Goal: Task Accomplishment & Management: Complete application form

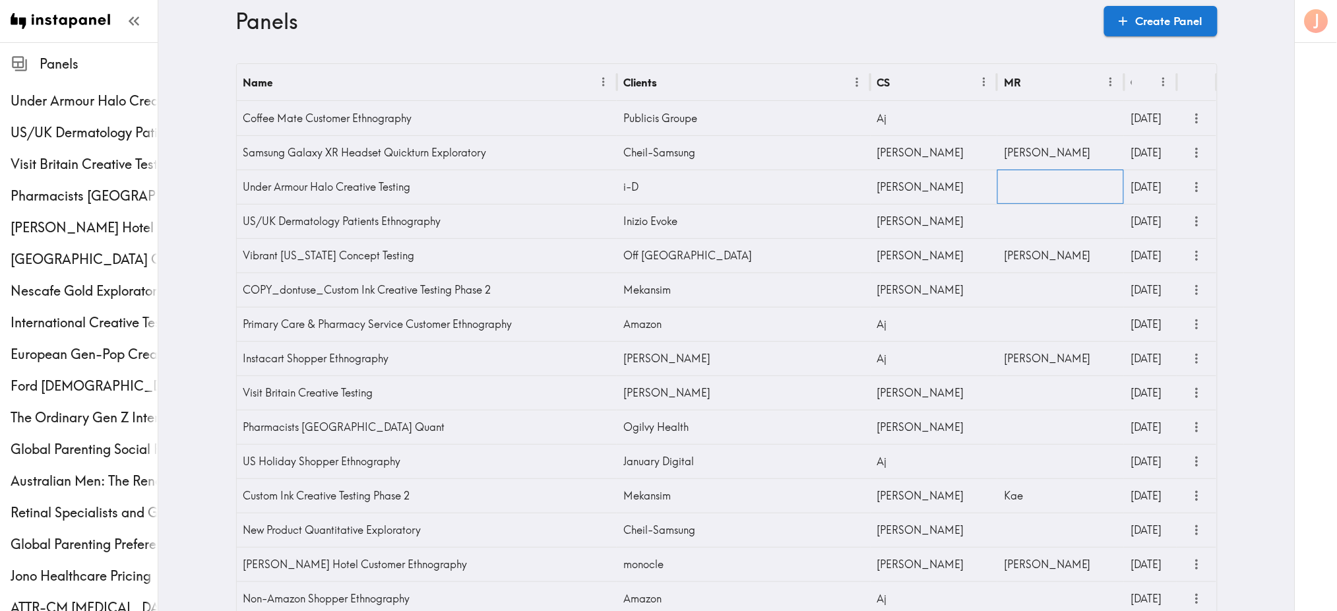
click at [1012, 194] on div at bounding box center [1061, 187] width 127 height 34
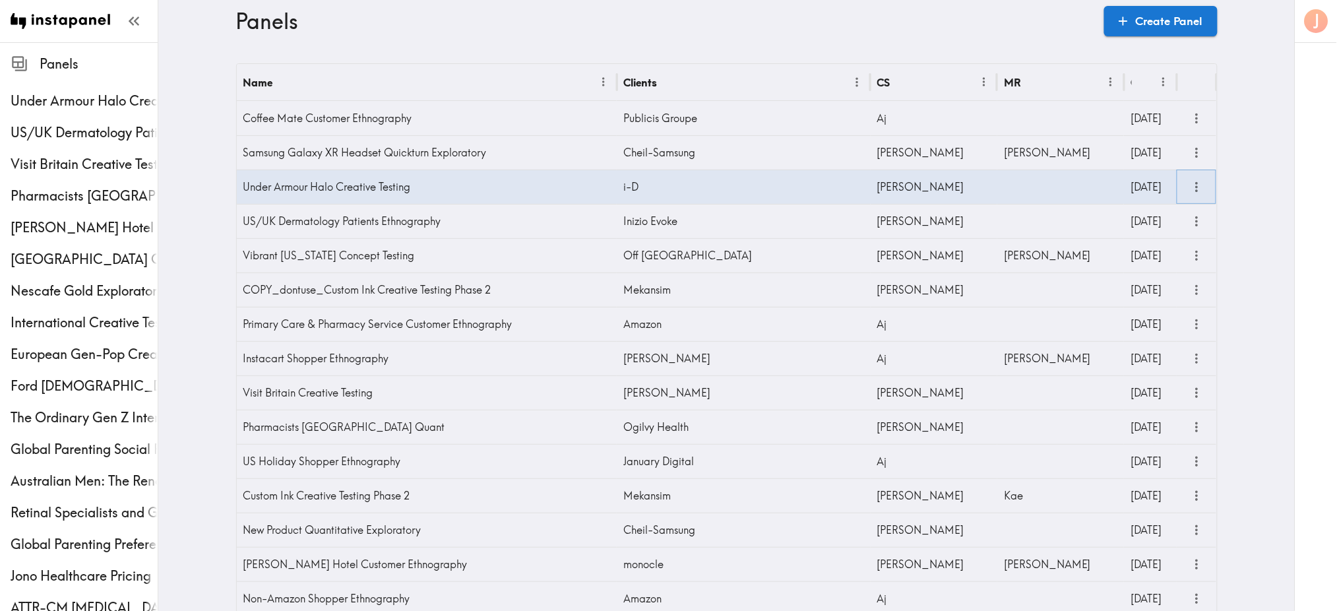
click at [1191, 187] on icon "more" at bounding box center [1196, 186] width 15 height 15
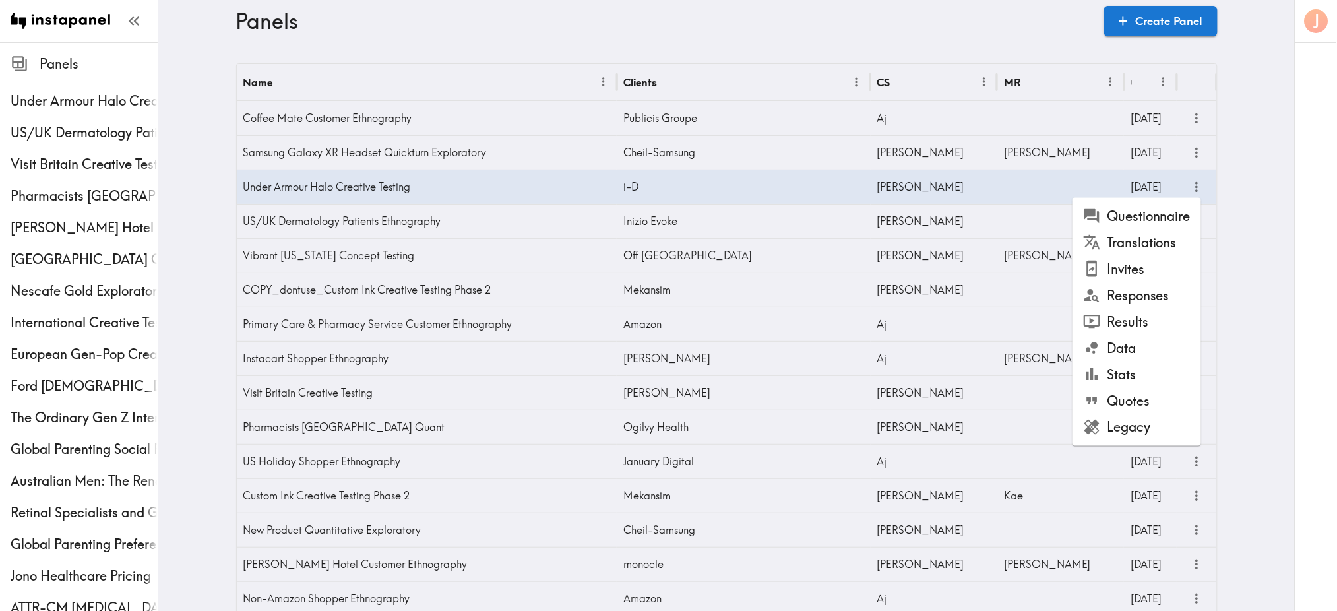
click at [1114, 428] on li "Legacy" at bounding box center [1137, 427] width 129 height 26
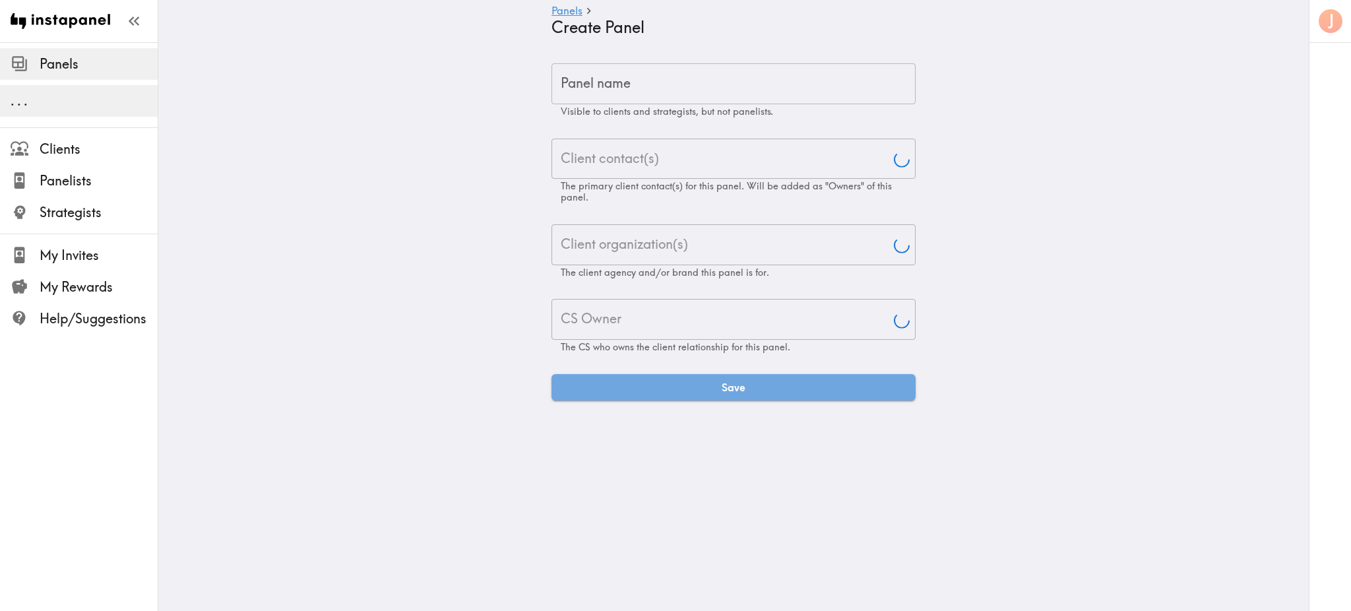
click at [598, 75] on div "Panel name Panel name Visible to clients and strategists, but not panelists." at bounding box center [734, 90] width 364 height 54
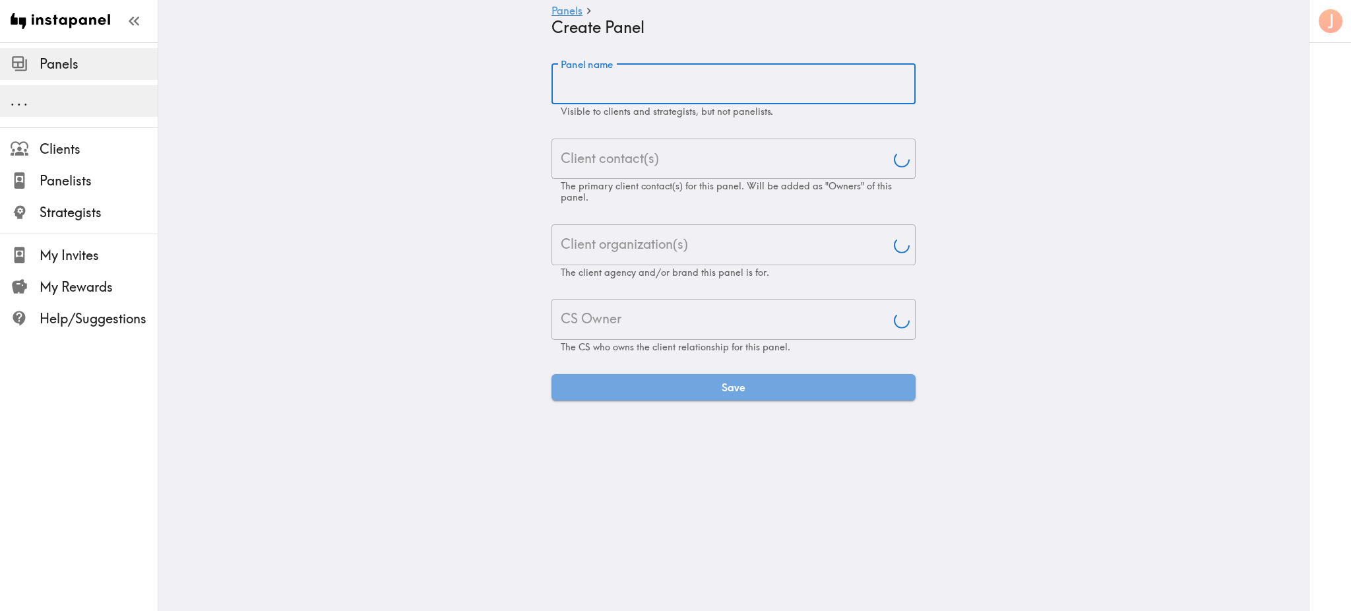
paste input "Southeast Asia Corporate Executives Multiphase Ethnography"
type input "Southeast Asia Corporate Executives Multiphase Ethnography"
type input "[PERSON_NAME]"
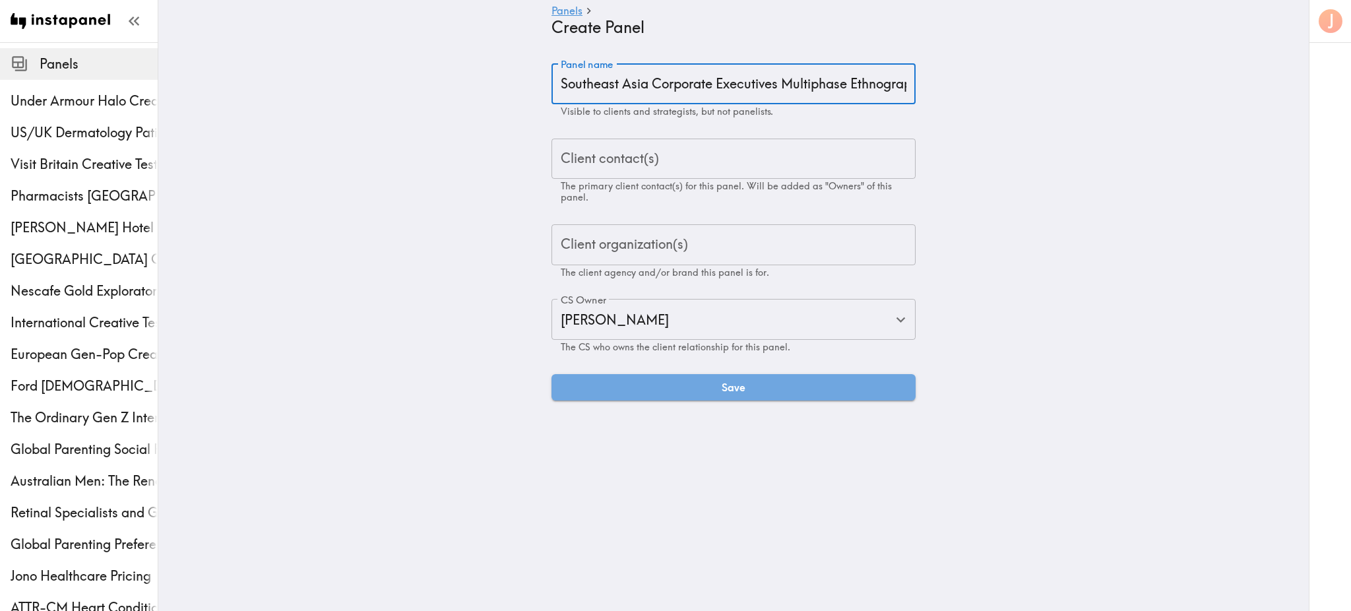
scroll to position [0, 23]
type input "Southeast Asia Corporate Executives Multiphase Ethnography"
click at [598, 152] on div "Client contact(s) Client contact(s) The primary client contact(s) for this pane…" at bounding box center [734, 171] width 364 height 65
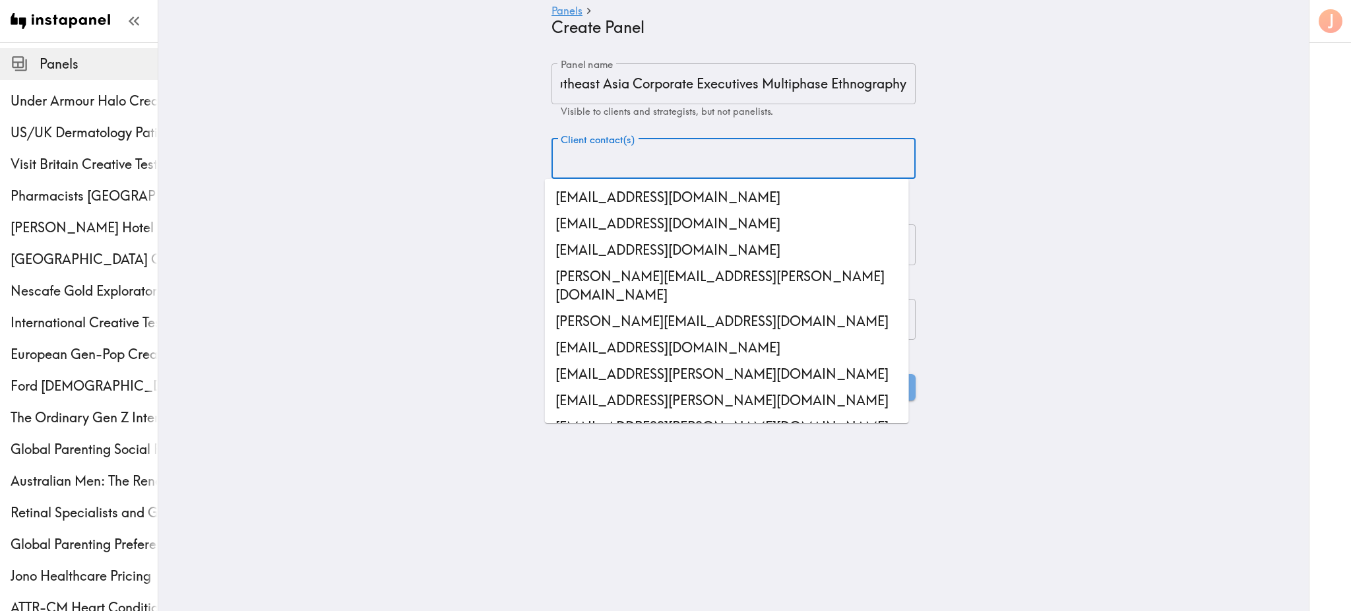
scroll to position [0, 0]
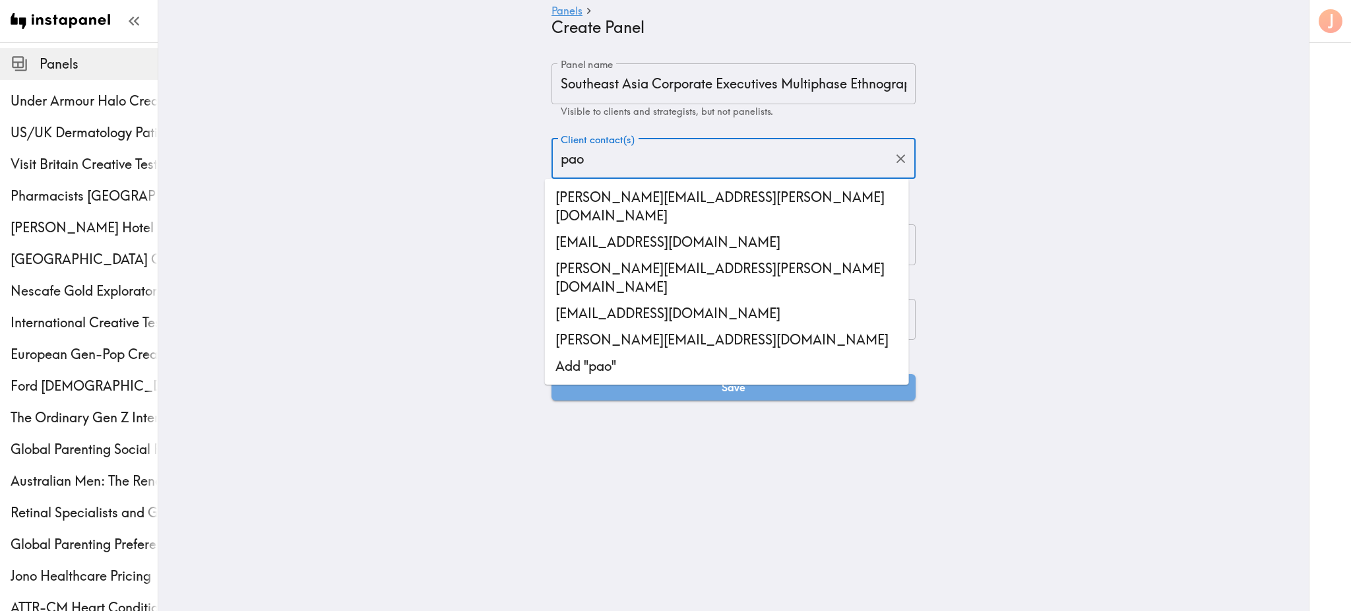
drag, startPoint x: 596, startPoint y: 154, endPoint x: 513, endPoint y: 154, distance: 83.1
click at [513, 154] on main "Panels Create Panel Panel name Southeast Asia Corporate Executives Multiphase E…" at bounding box center [733, 231] width 1151 height 379
paste input "[EMAIL_ADDRESS][DOMAIN_NAME]"
type input "[EMAIL_ADDRESS][DOMAIN_NAME]"
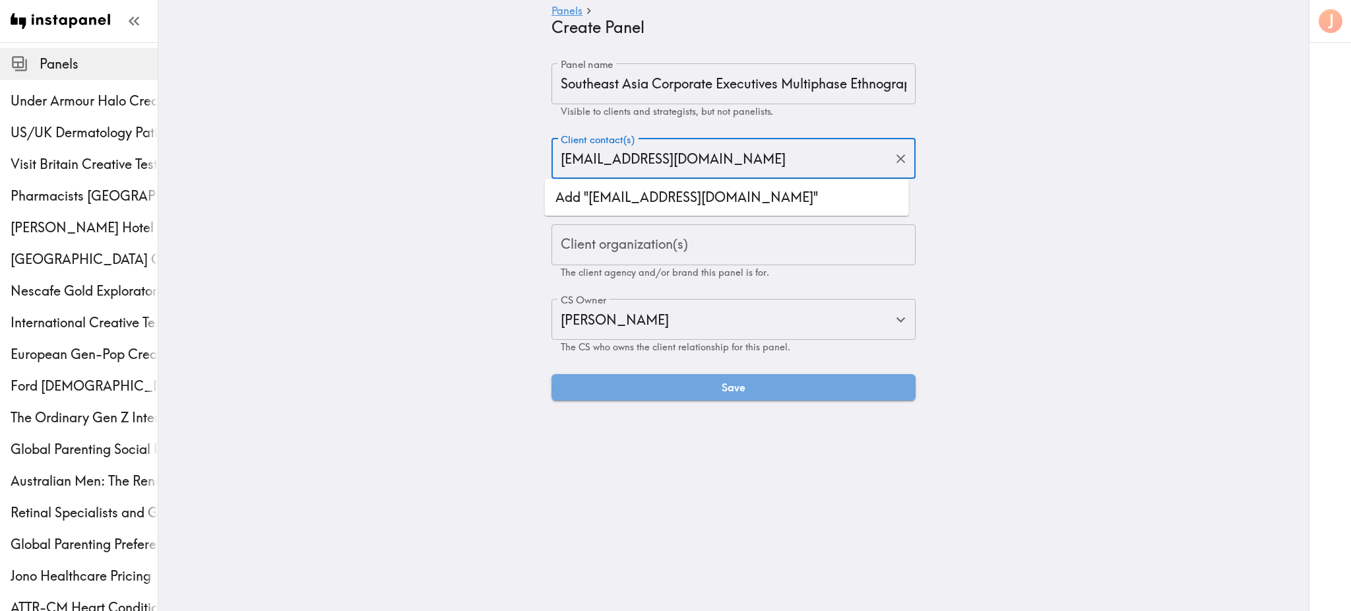
click at [669, 196] on li "Add "[EMAIL_ADDRESS][DOMAIN_NAME]"" at bounding box center [727, 197] width 364 height 26
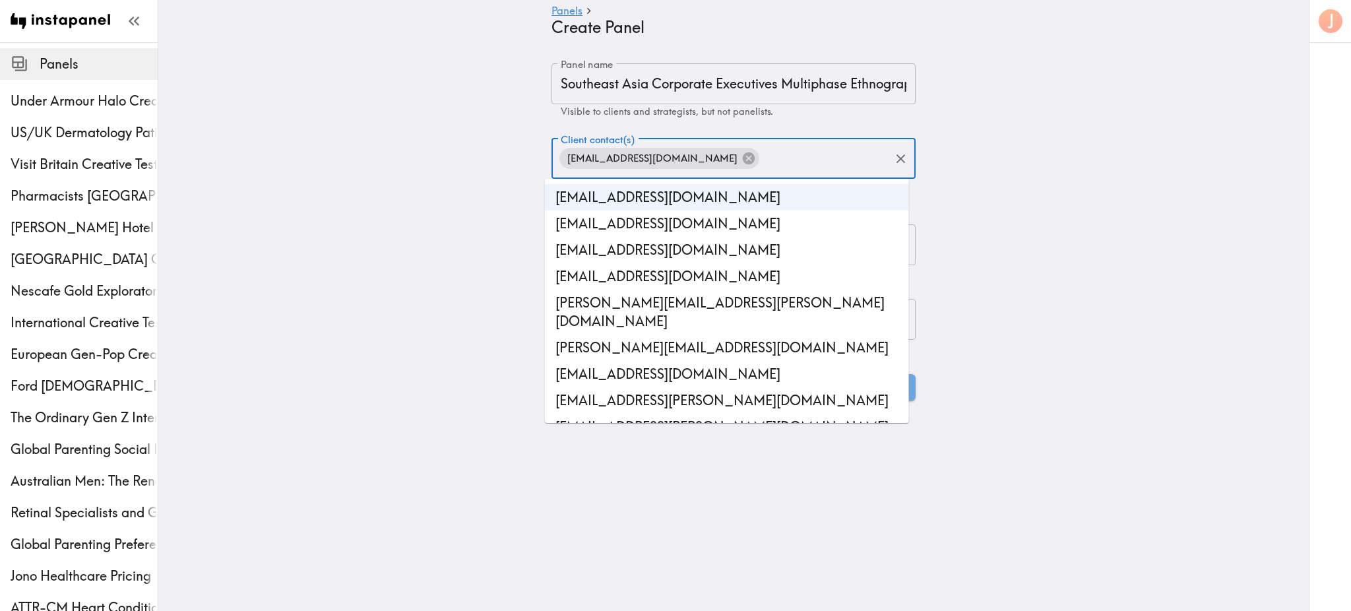
click at [1000, 220] on main "Panels Create Panel Panel name Southeast Asia Corporate Executives Multiphase E…" at bounding box center [733, 231] width 1151 height 379
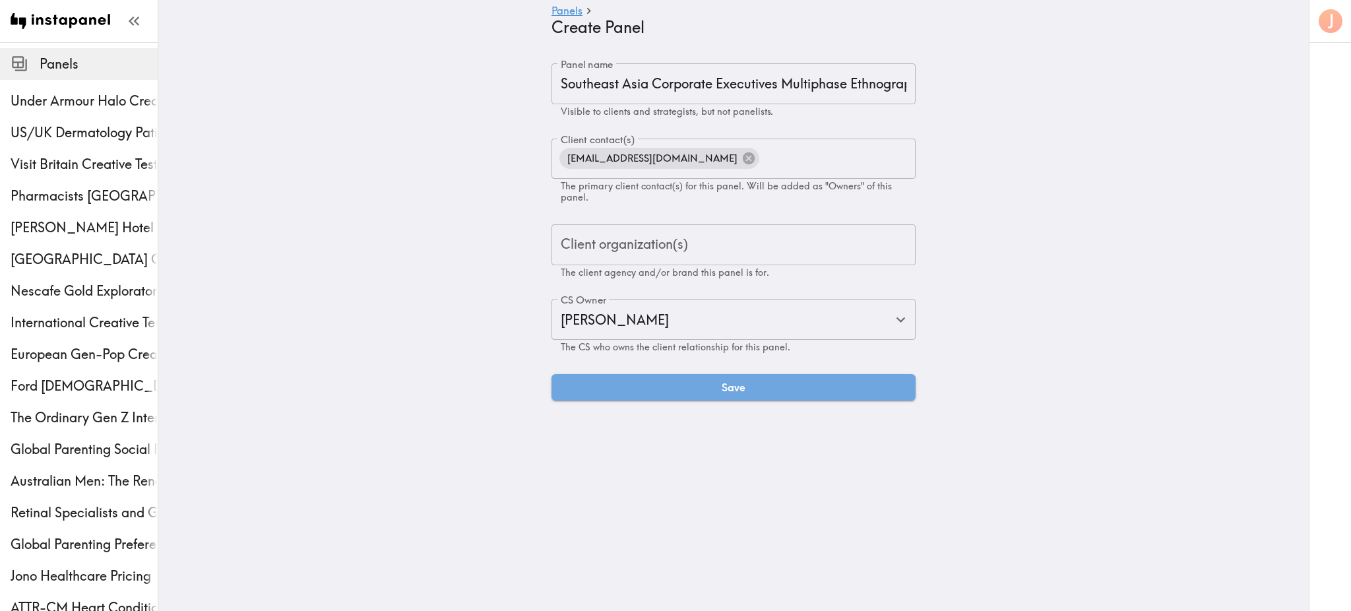
click at [741, 253] on input "Client organization(s)" at bounding box center [733, 244] width 352 height 29
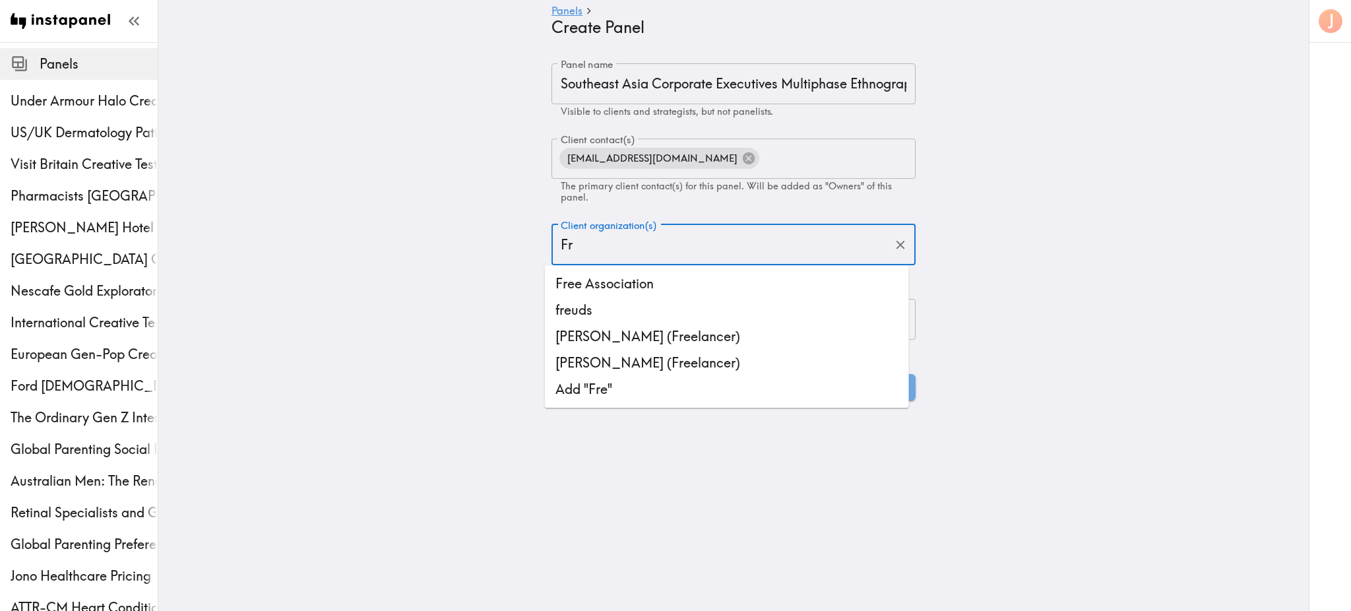
type input "F"
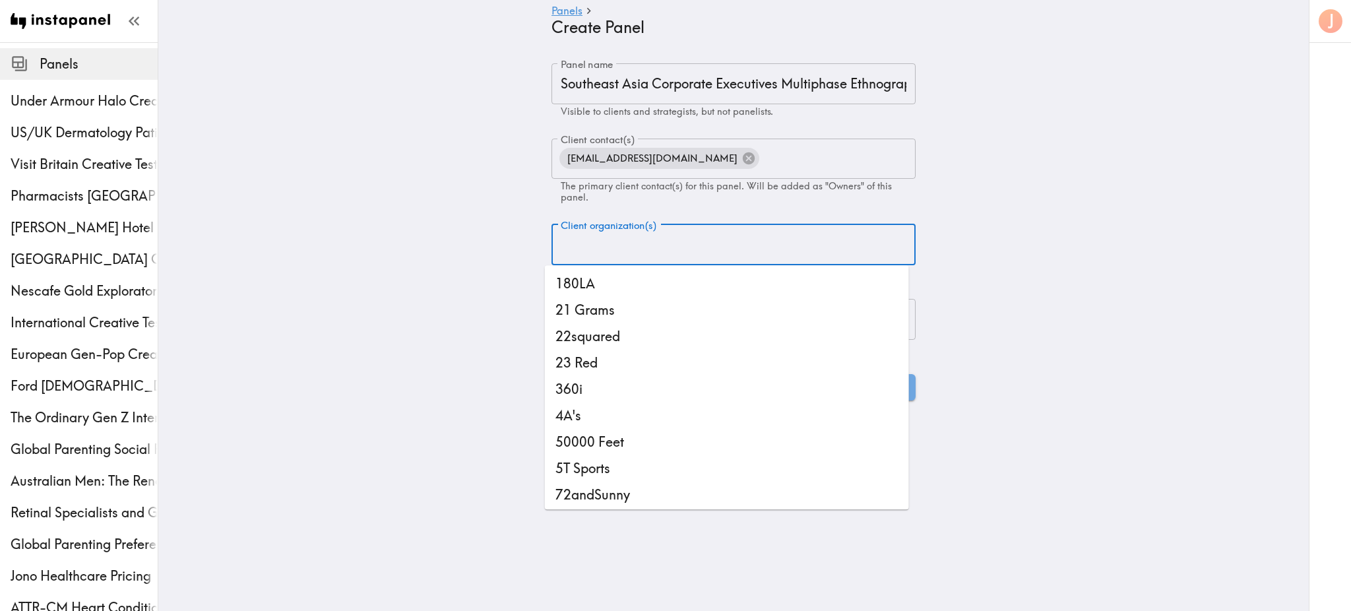
paste input "[EMAIL_ADDRESS][DOMAIN_NAME]"
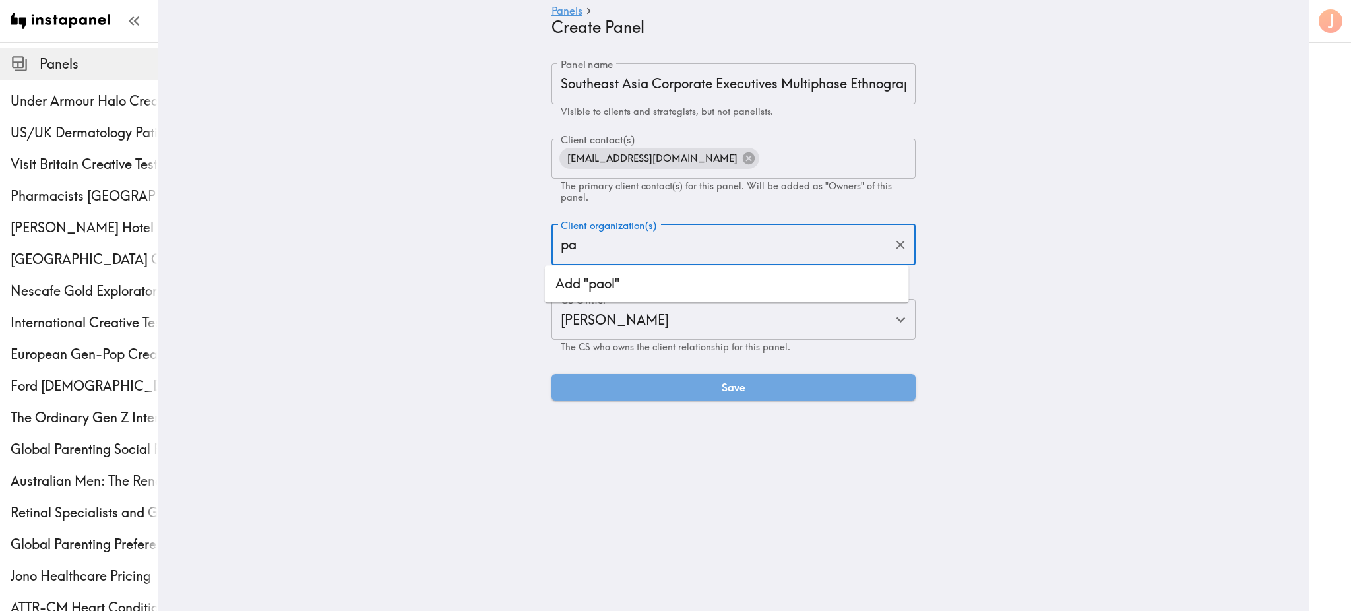
type input "p"
type input "[PERSON_NAME] (Freelancer)"
click at [711, 289] on li "Add "[PERSON_NAME] (Freelancer)"" at bounding box center [727, 283] width 364 height 26
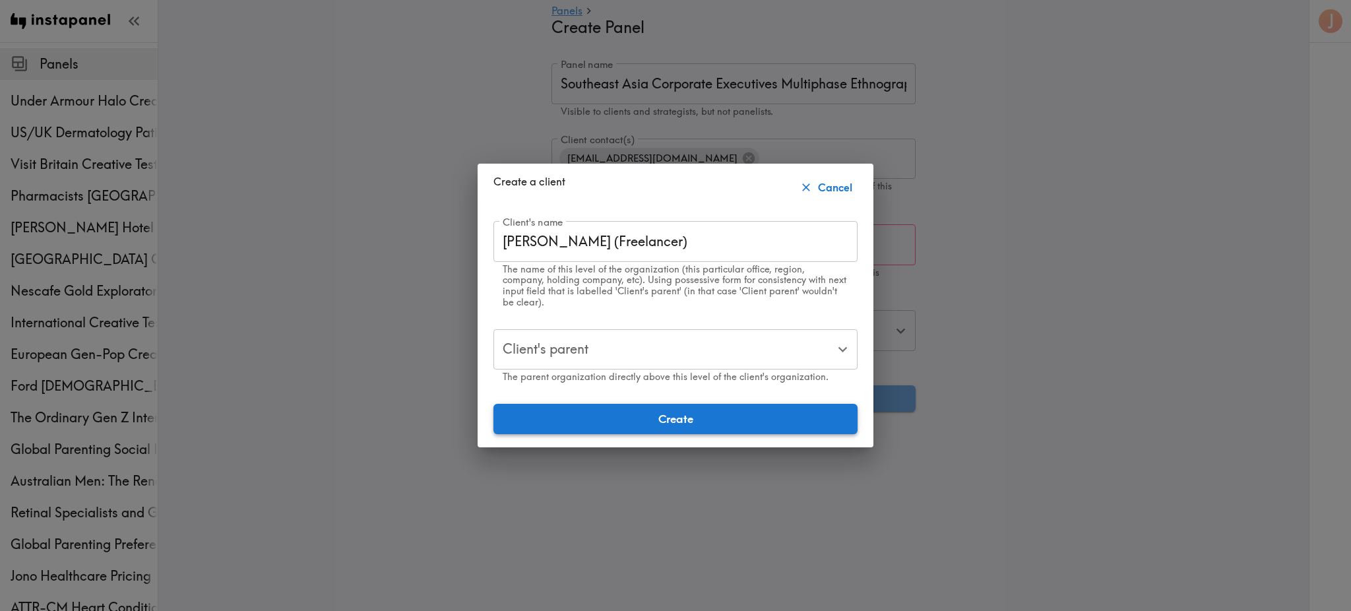
click at [652, 424] on button "Create" at bounding box center [675, 419] width 364 height 30
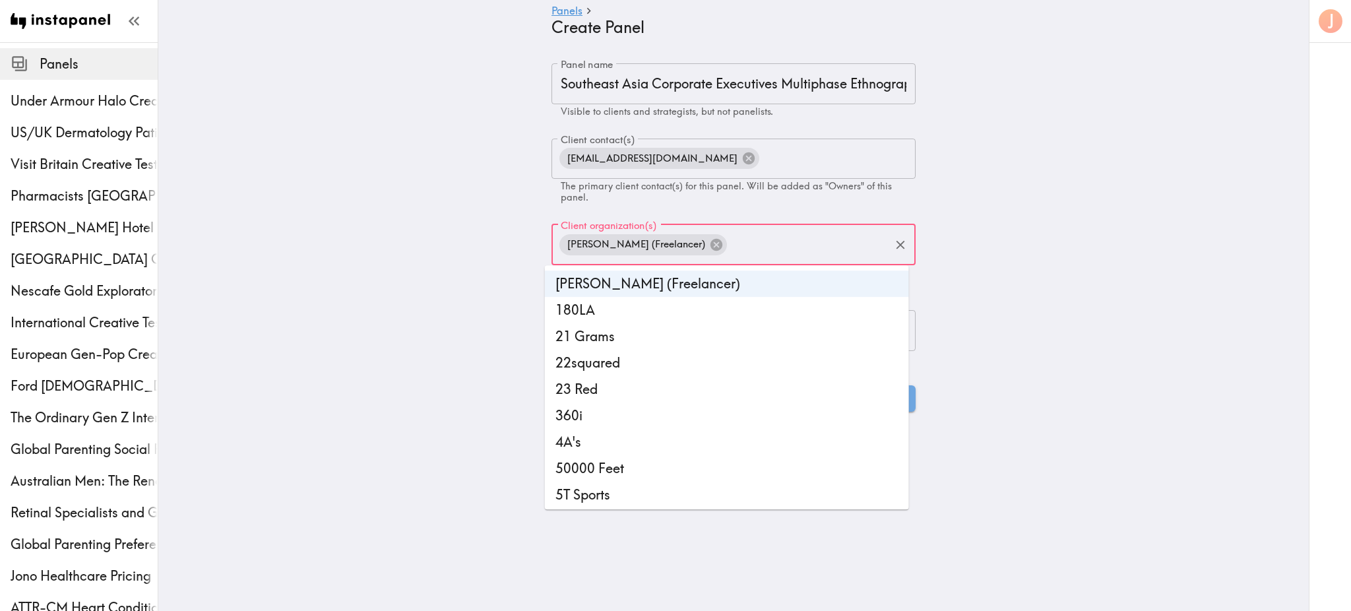
click at [1046, 267] on main "Panels Create Panel Panel name Southeast Asia Corporate Executives Multiphase E…" at bounding box center [733, 237] width 1151 height 391
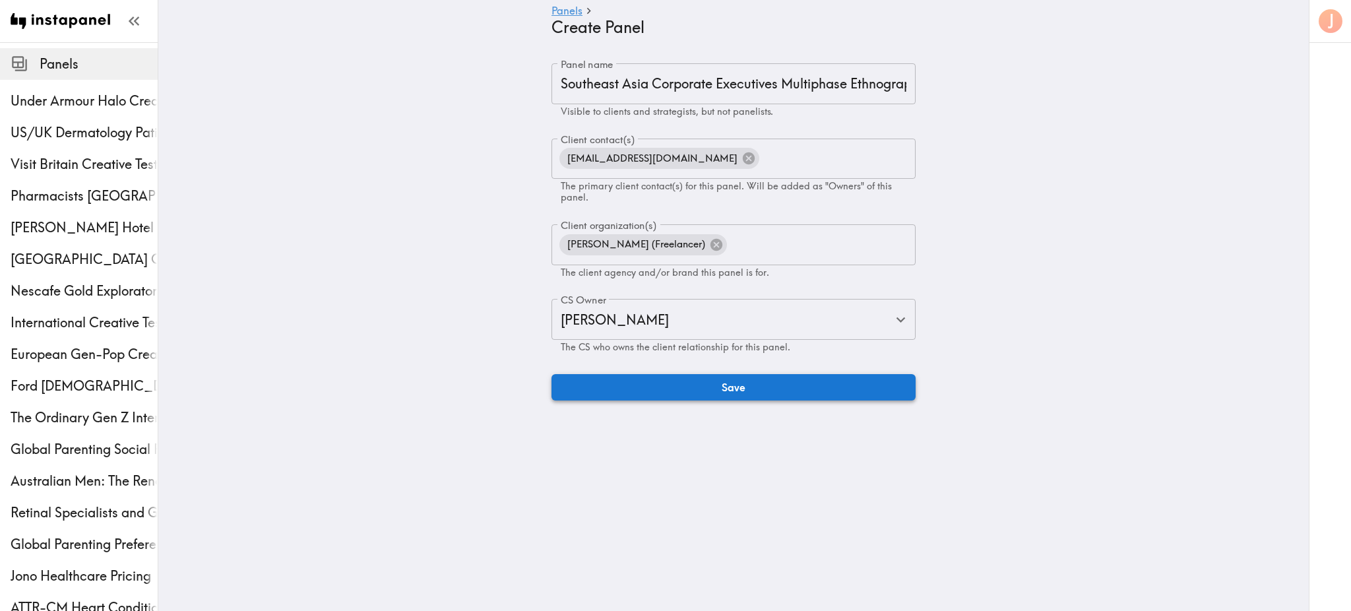
click at [727, 390] on button "Save" at bounding box center [734, 387] width 364 height 26
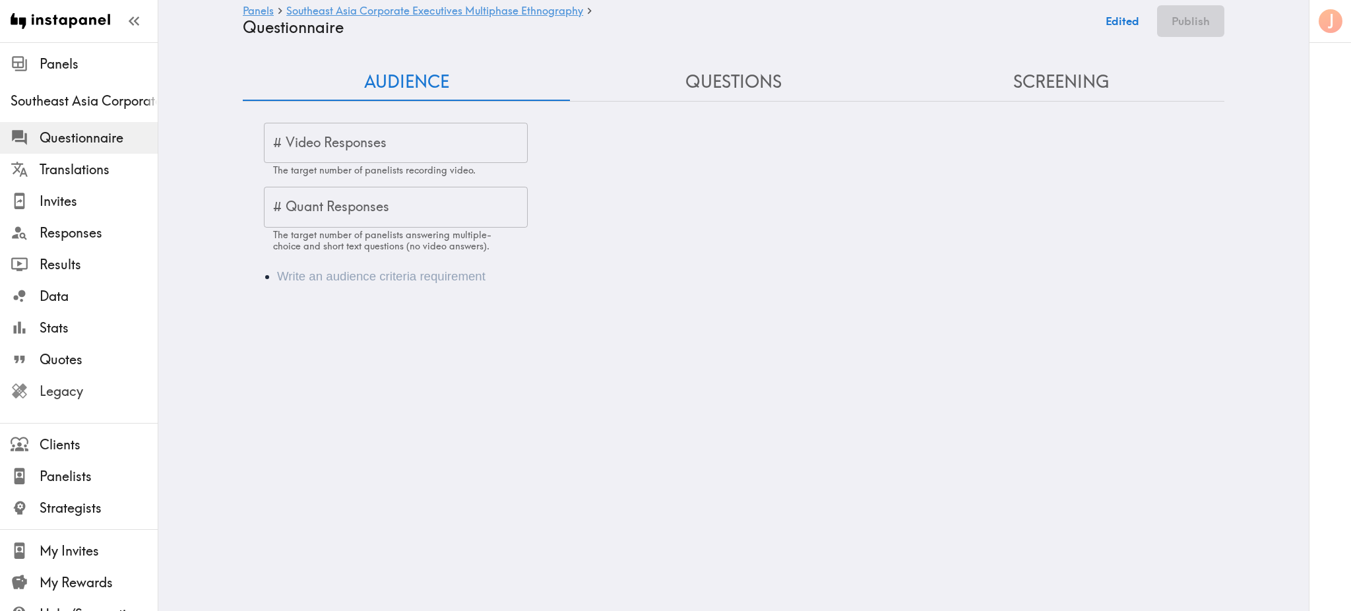
click at [99, 387] on span "Legacy" at bounding box center [99, 391] width 118 height 18
